Goal: Task Accomplishment & Management: Manage account settings

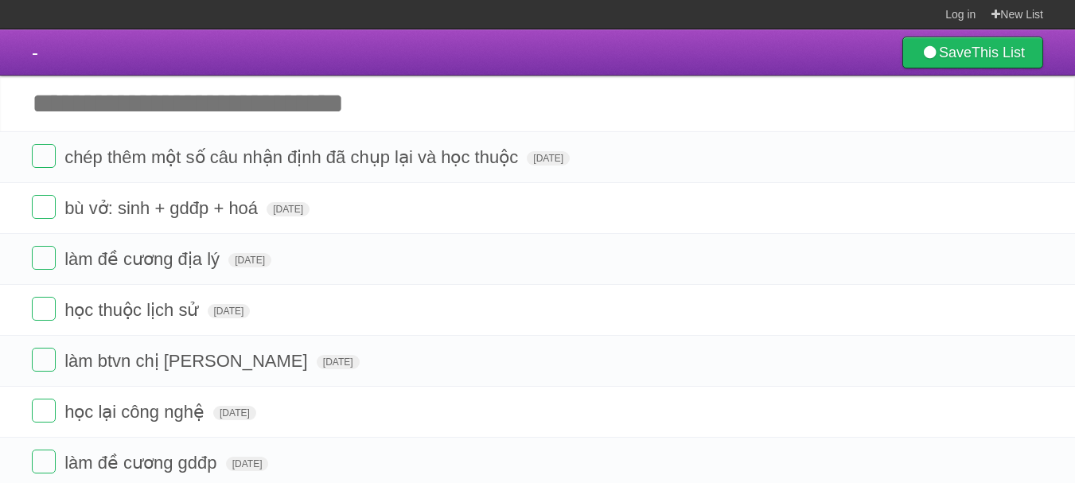
scroll to position [63, 0]
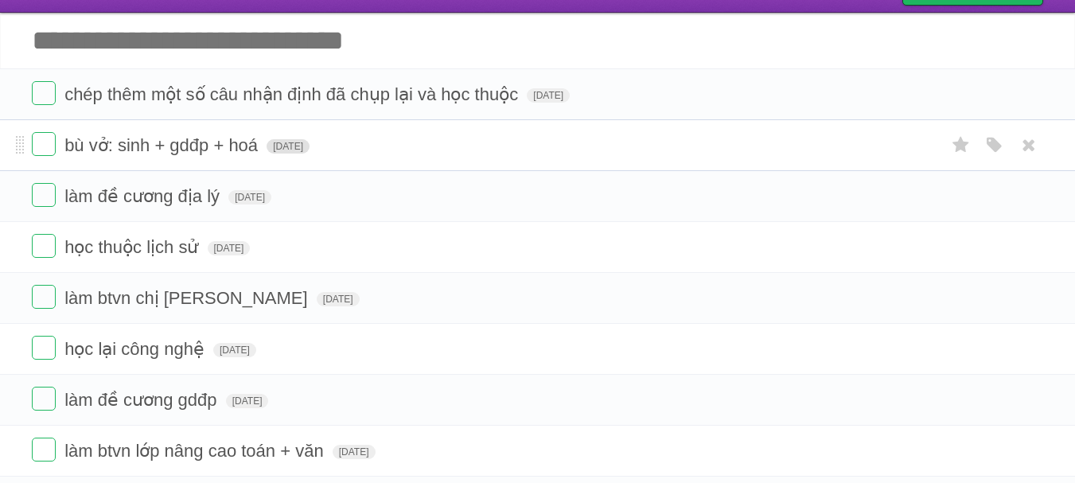
click at [291, 154] on span "[DATE]" at bounding box center [288, 146] width 43 height 14
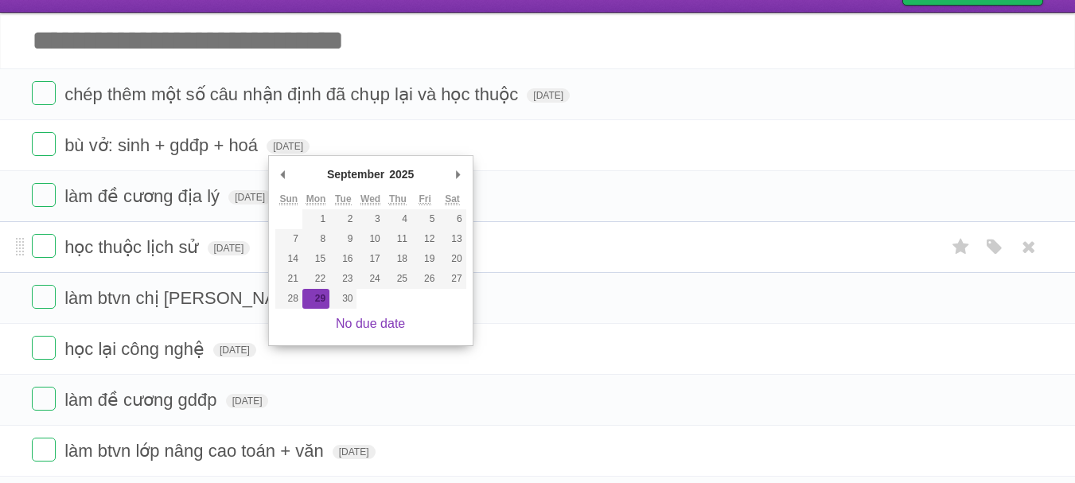
click at [236, 260] on form "học thuộc lịch sử [DATE] White Red Blue Green Purple Orange" at bounding box center [538, 247] width 1012 height 26
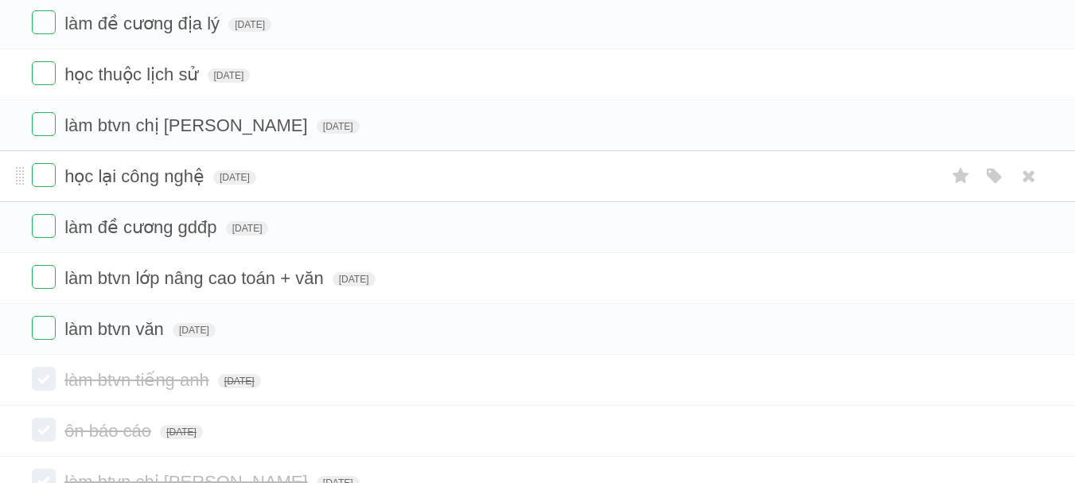
scroll to position [236, 0]
click at [48, 330] on label at bounding box center [44, 327] width 24 height 24
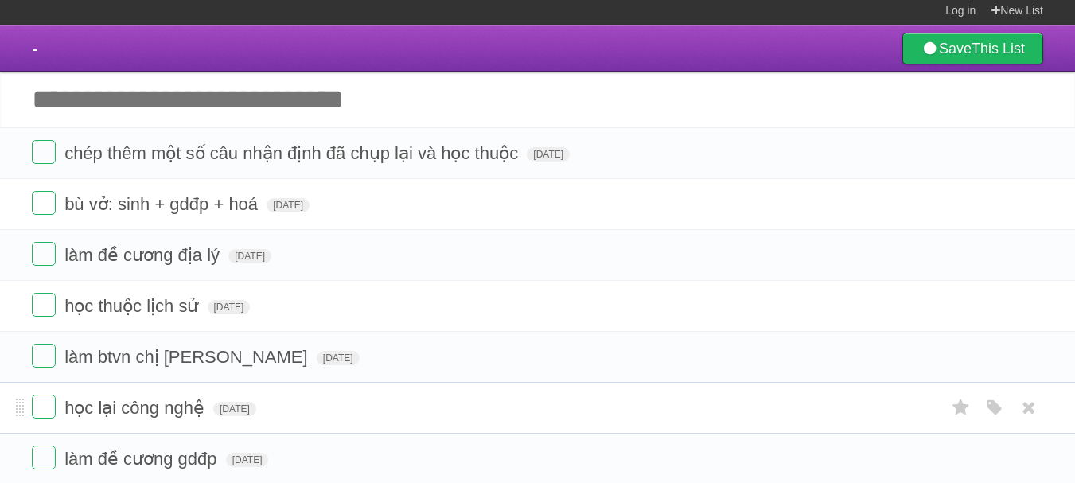
scroll to position [3, 0]
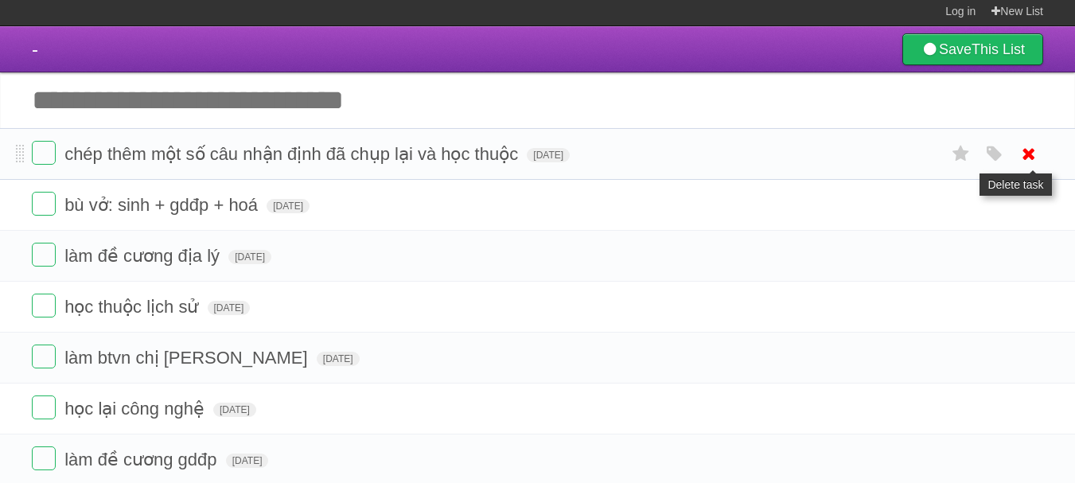
click at [1020, 151] on icon at bounding box center [1029, 154] width 22 height 26
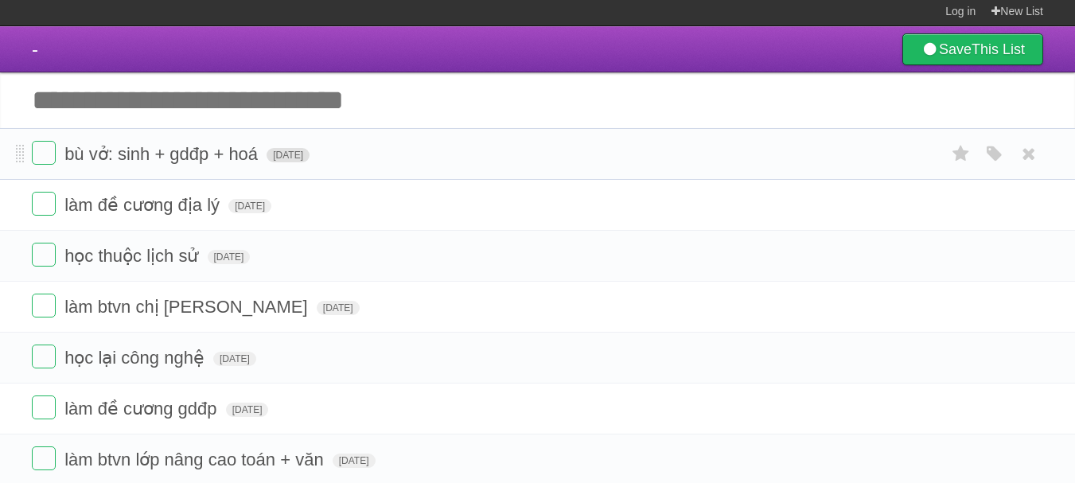
click at [301, 158] on span "[DATE]" at bounding box center [288, 155] width 43 height 14
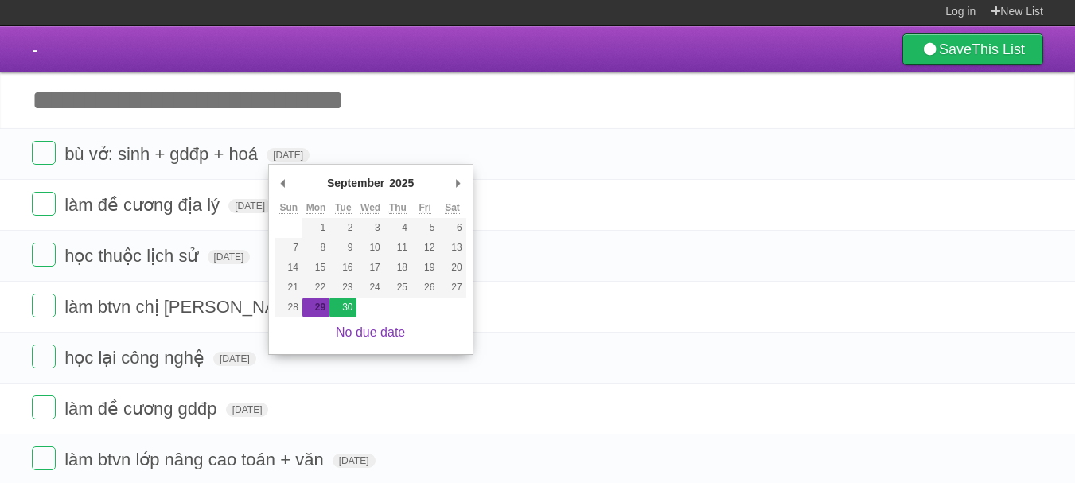
type span "[DATE]"
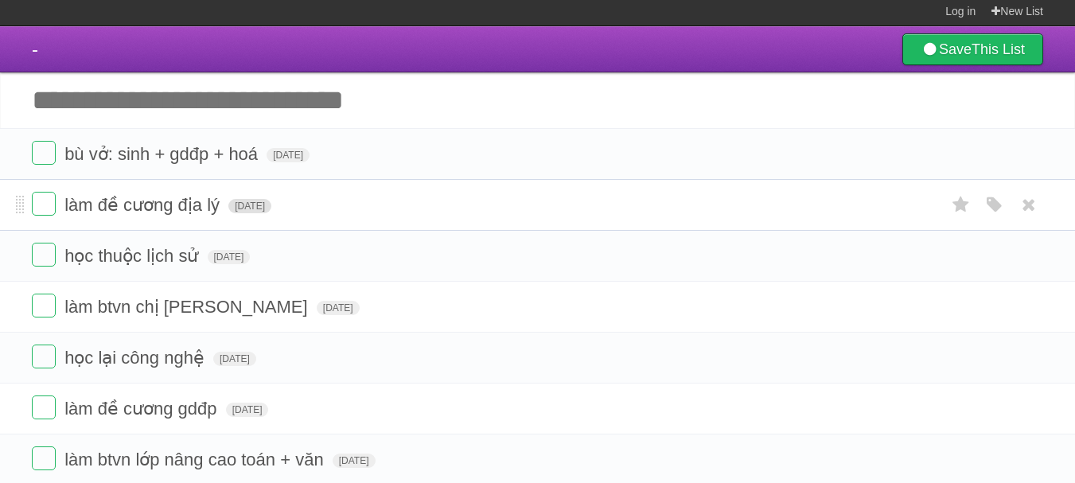
click at [271, 206] on span "[DATE]" at bounding box center [249, 206] width 43 height 14
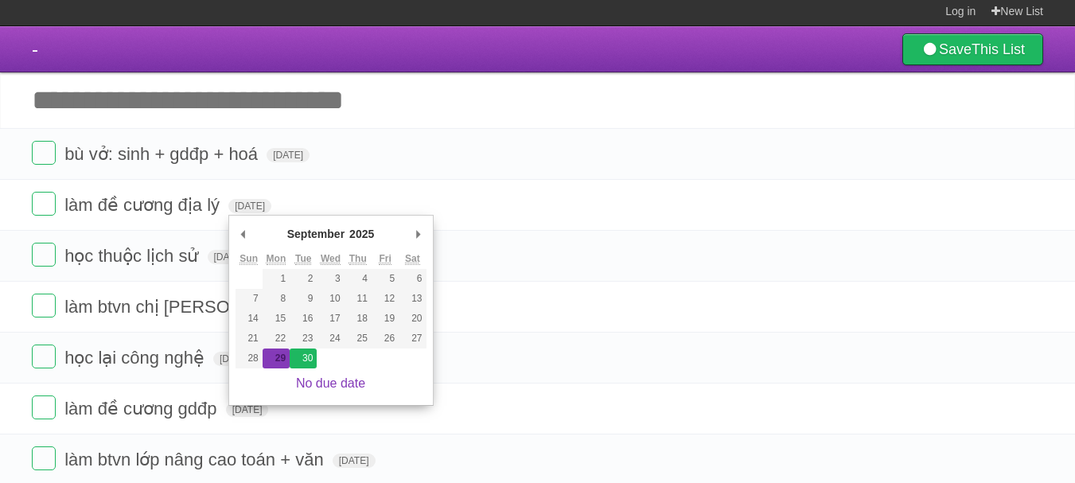
type span "[DATE]"
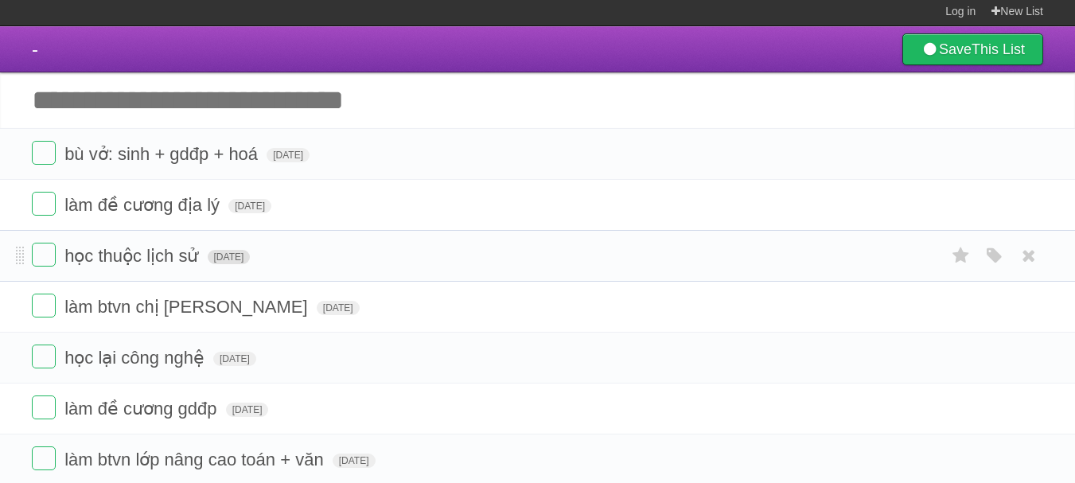
click at [251, 263] on span "[DATE]" at bounding box center [229, 257] width 43 height 14
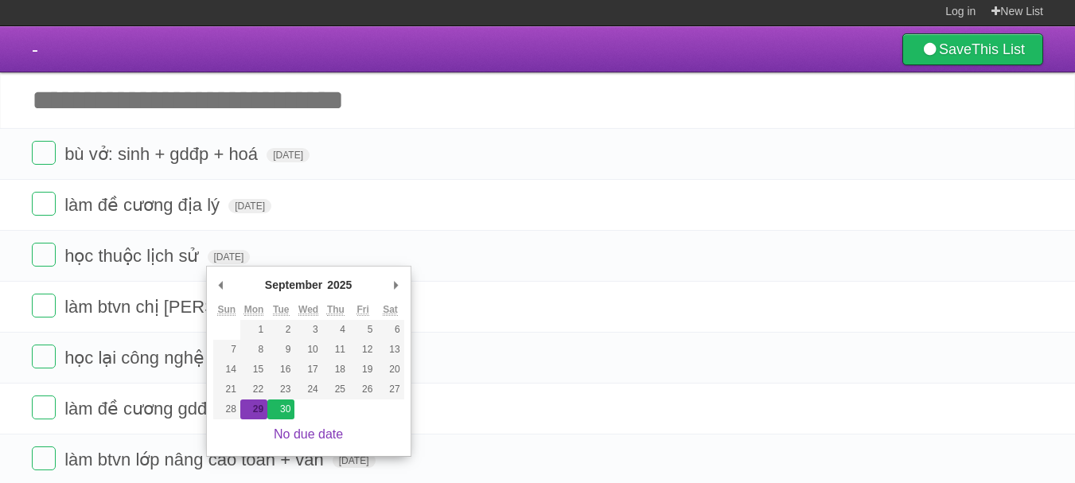
type span "[DATE]"
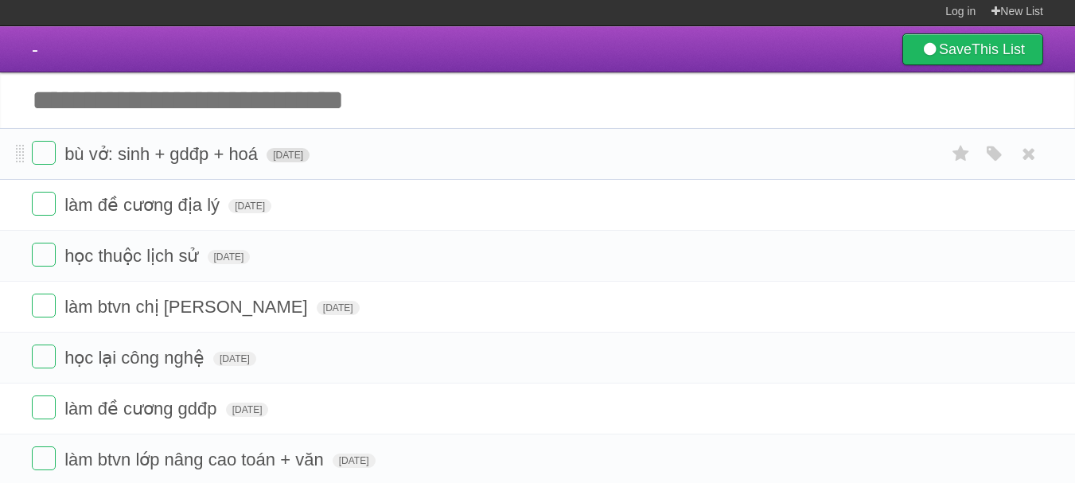
click at [310, 160] on span "[DATE]" at bounding box center [288, 155] width 43 height 14
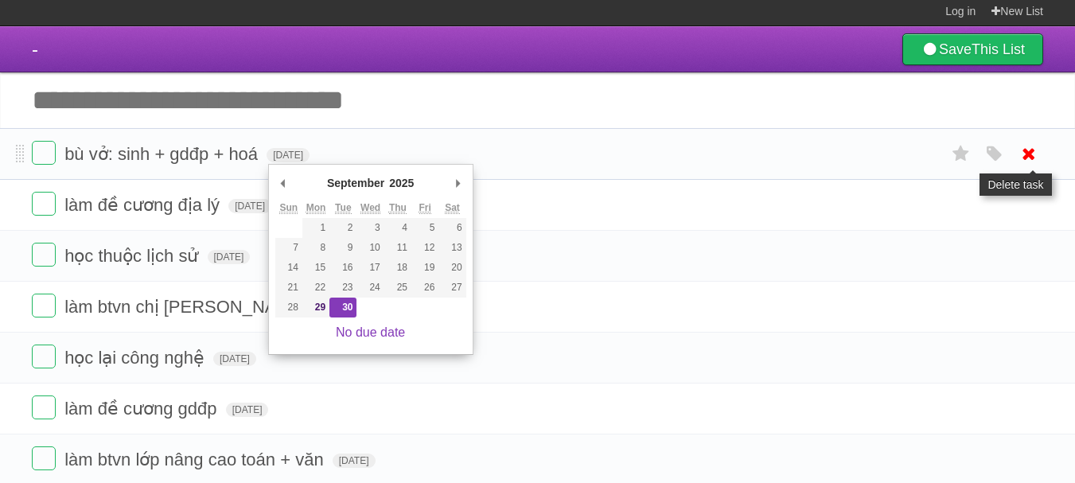
click at [1027, 149] on icon at bounding box center [1029, 154] width 22 height 26
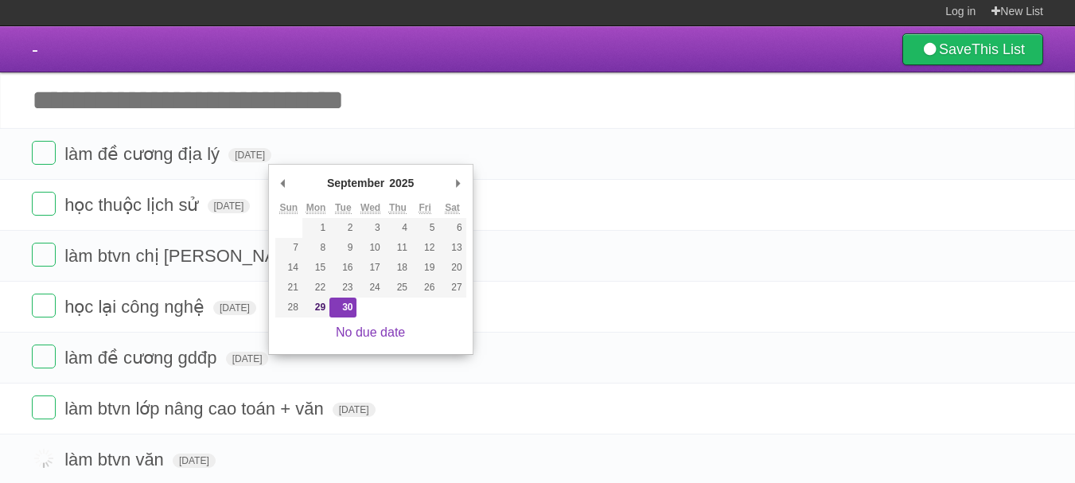
click at [435, 98] on input "Add another task" at bounding box center [537, 100] width 1075 height 56
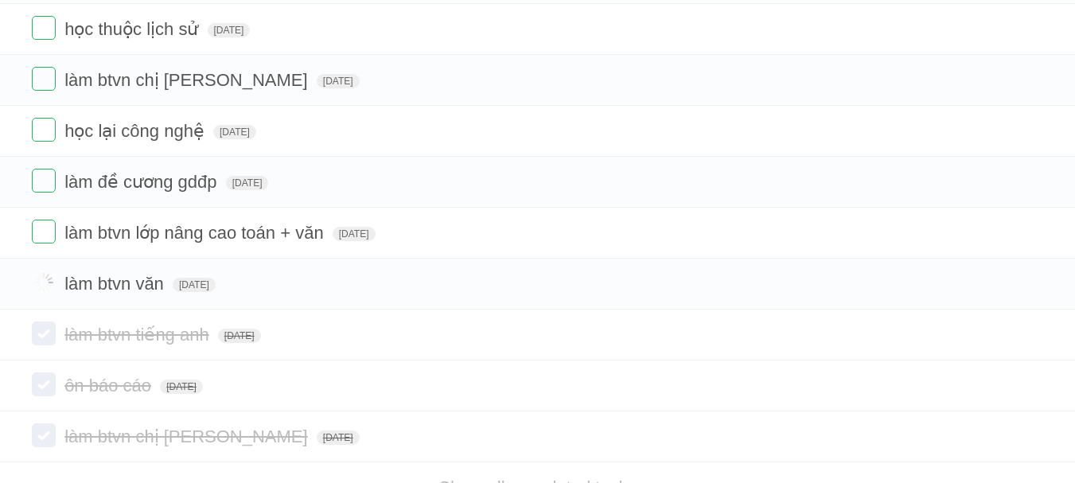
scroll to position [0, 0]
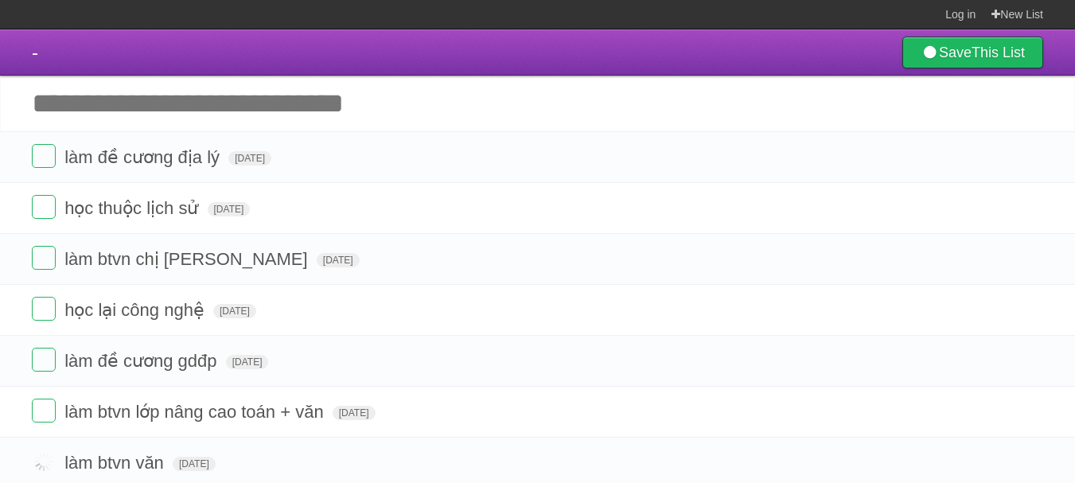
click at [385, 101] on input "Add another task" at bounding box center [537, 104] width 1075 height 56
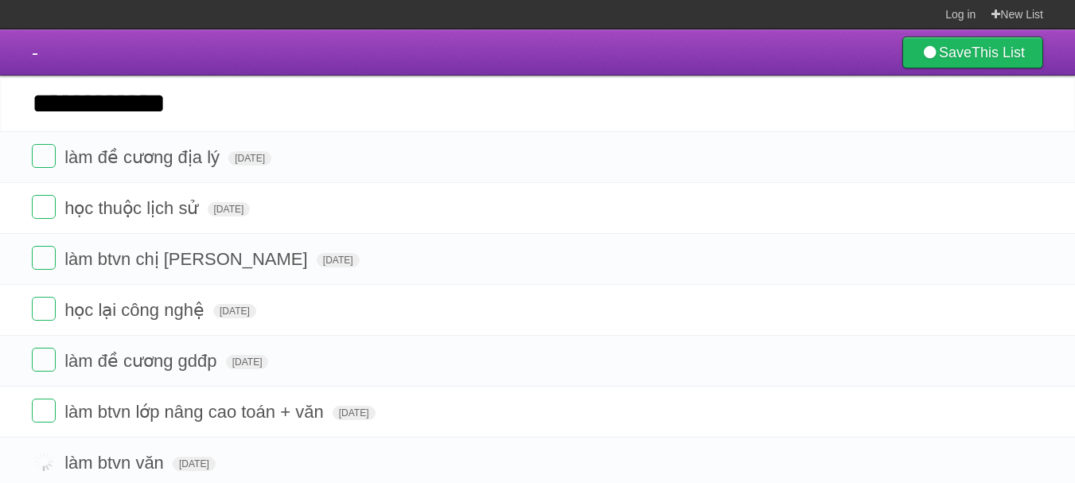
type input "**********"
click input "*********" at bounding box center [0, 0] width 0 height 0
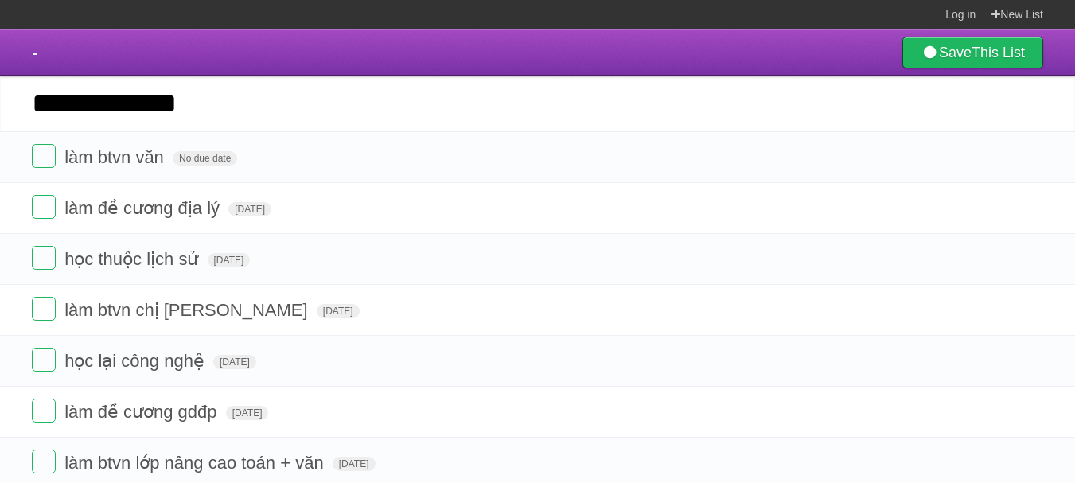
type input "**********"
click input "*********" at bounding box center [0, 0] width 0 height 0
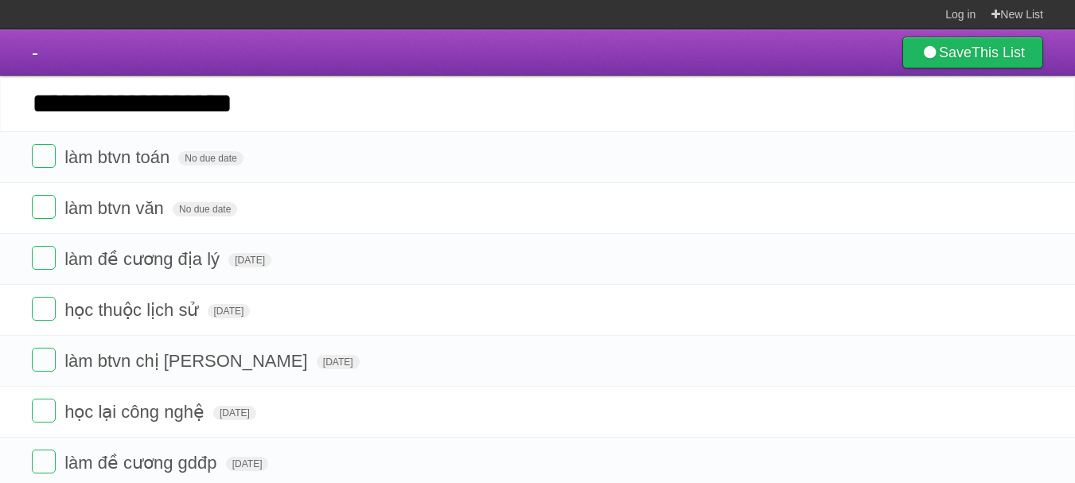
type input "**********"
click input "*********" at bounding box center [0, 0] width 0 height 0
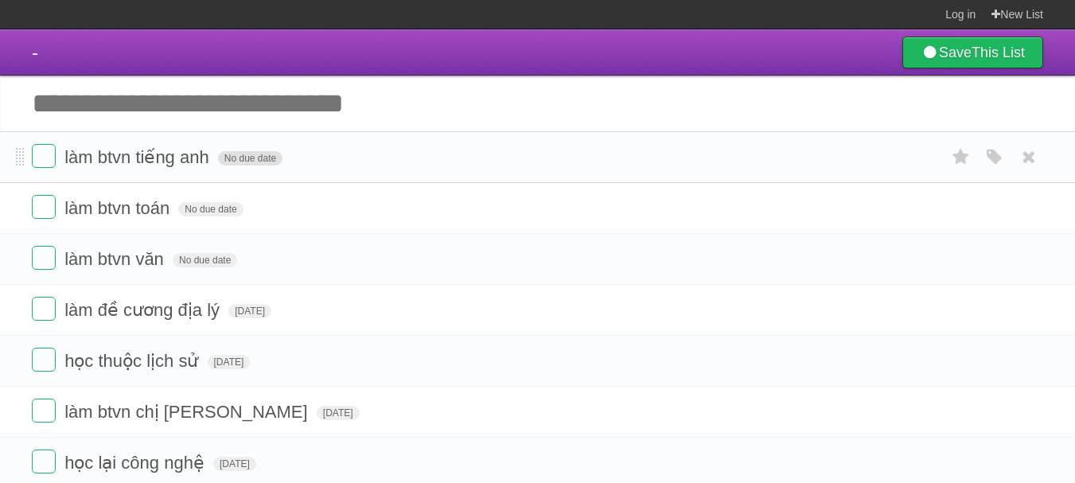
click at [244, 158] on span "No due date" at bounding box center [250, 158] width 64 height 14
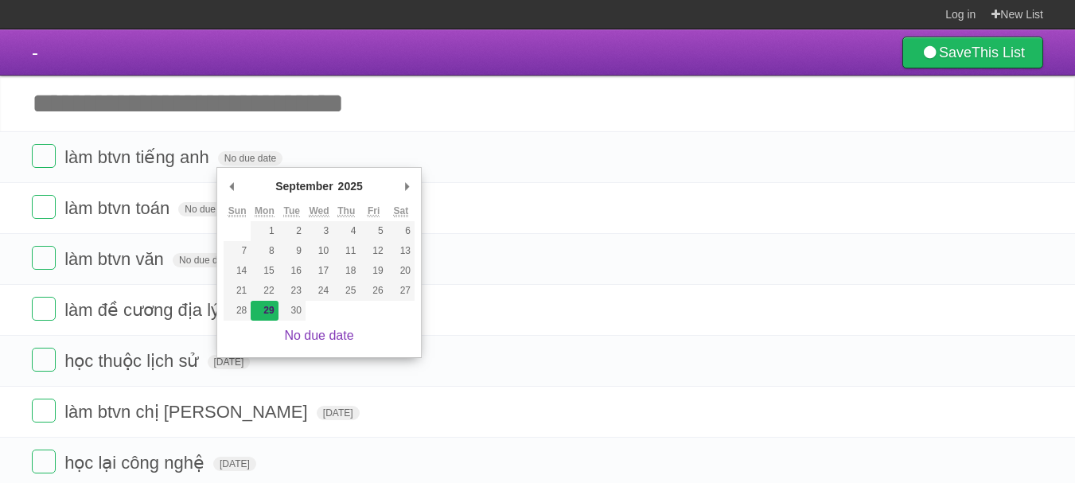
type span "[DATE]"
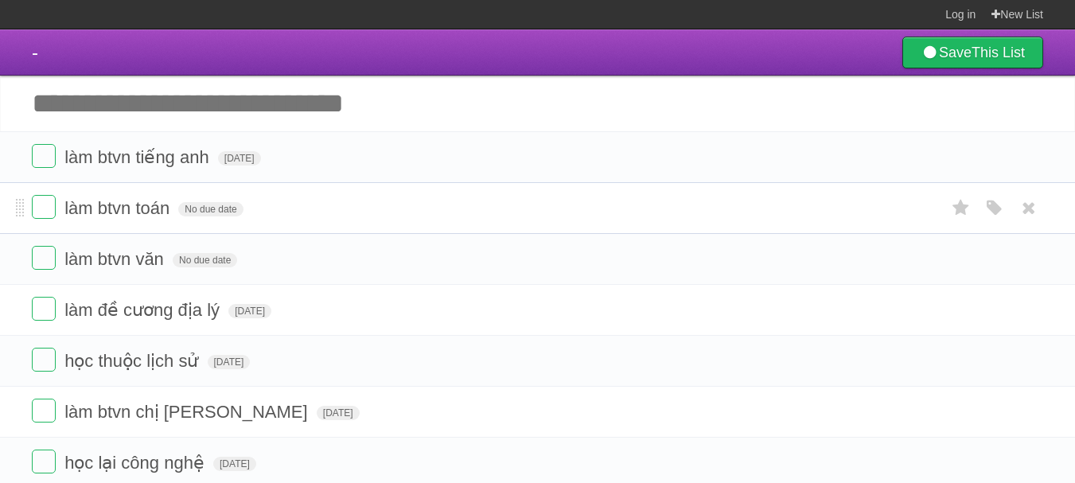
click at [194, 220] on form "làm btvn toán No due date White Red Blue Green Purple Orange" at bounding box center [538, 208] width 1012 height 26
click at [208, 216] on span "No due date" at bounding box center [210, 209] width 64 height 14
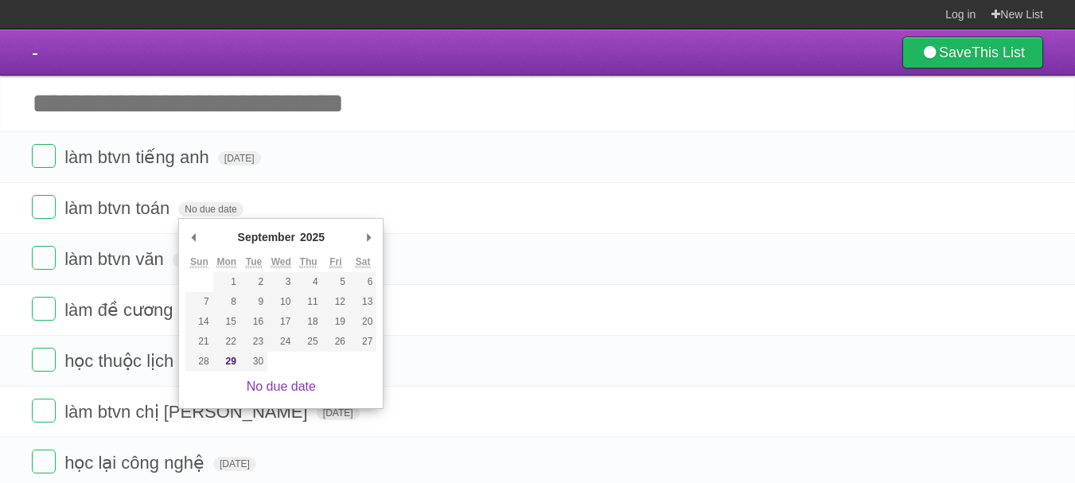
click at [232, 372] on div "No due date" at bounding box center [280, 387] width 191 height 30
type span "[DATE]"
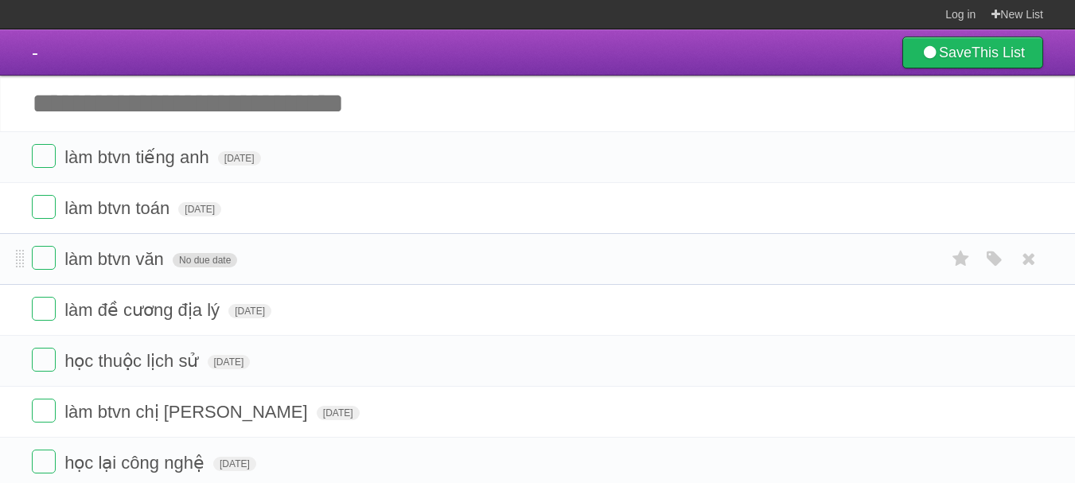
click at [201, 263] on span "No due date" at bounding box center [205, 260] width 64 height 14
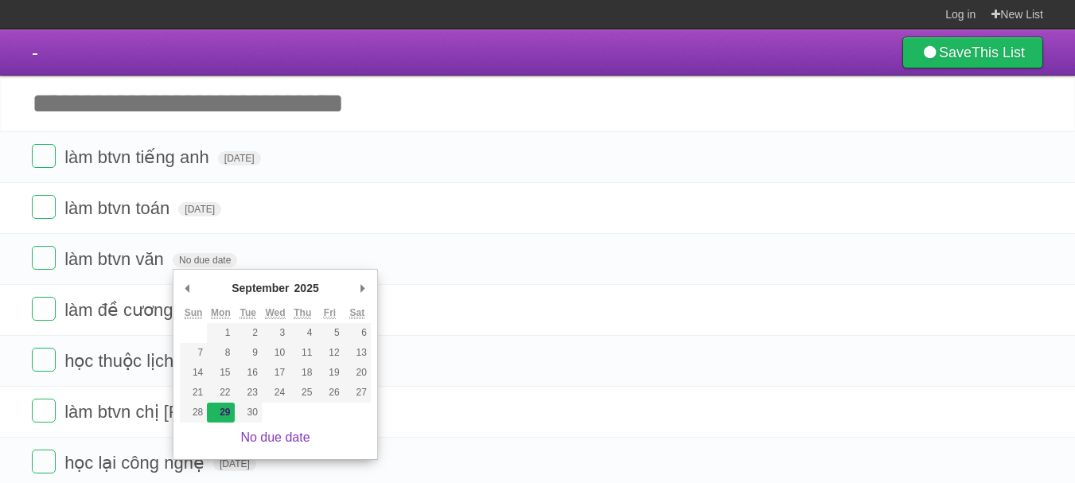
type span "[DATE]"
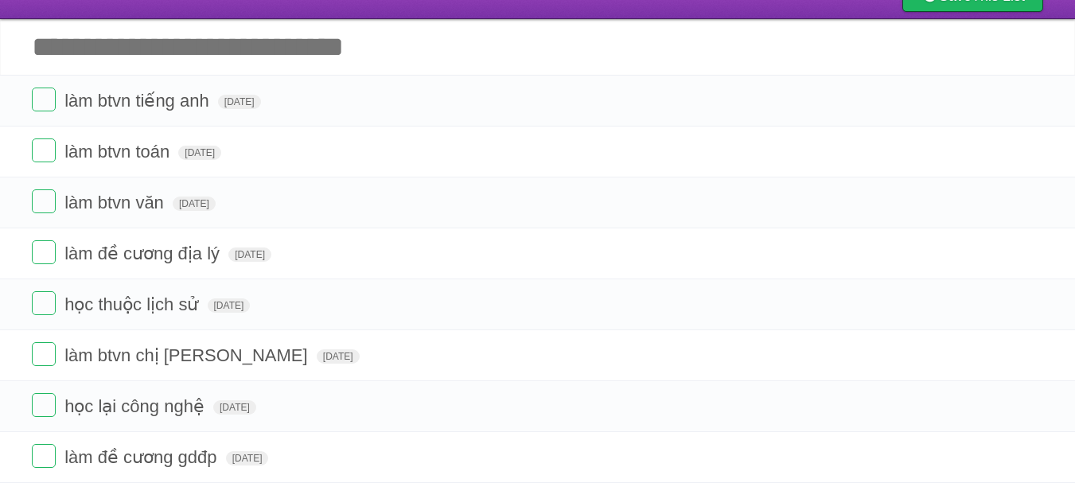
scroll to position [28, 0]
